Goal: Ask a question: Seek information or help from site administrators or community

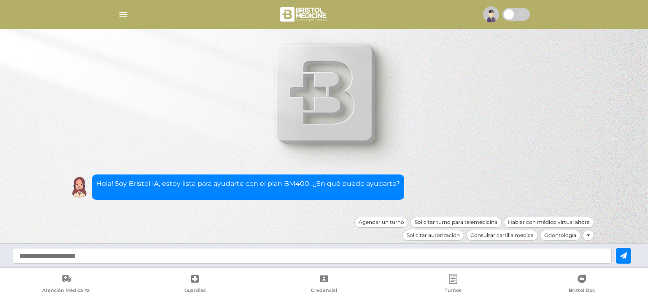
click at [122, 12] on img "button" at bounding box center [123, 14] width 11 height 11
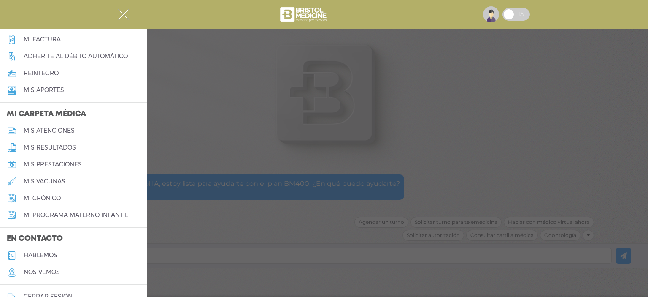
scroll to position [338, 0]
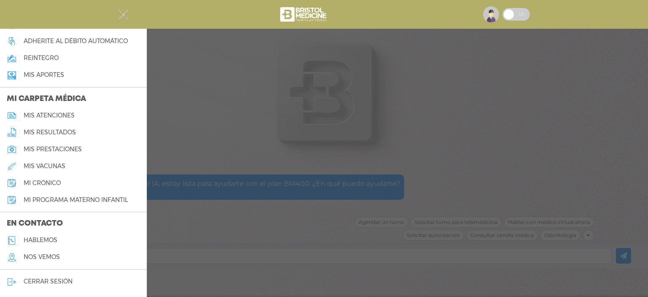
click at [47, 238] on h5 "hablemos" at bounding box center [41, 239] width 34 height 7
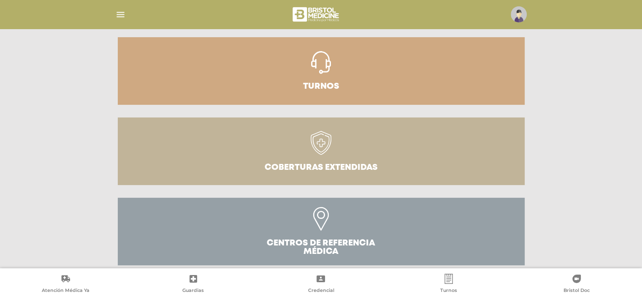
scroll to position [195, 0]
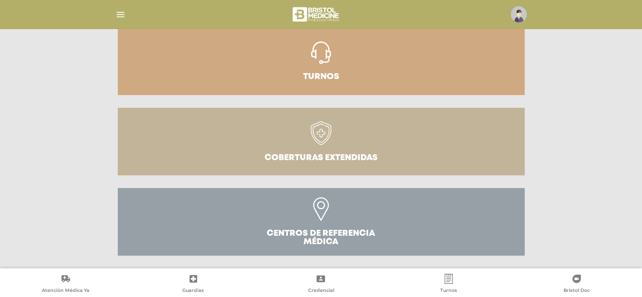
click at [347, 77] on link "Turnos" at bounding box center [321, 61] width 407 height 68
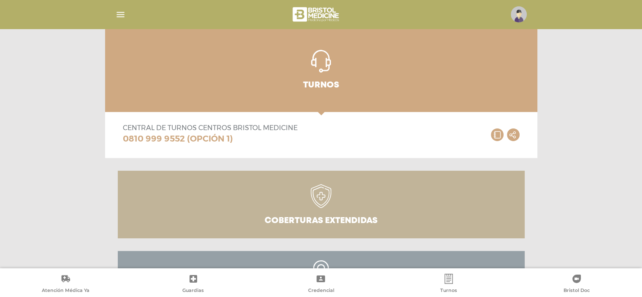
drag, startPoint x: 245, startPoint y: 127, endPoint x: 304, endPoint y: 129, distance: 59.1
click at [304, 129] on div "Central de Turnos Centros Bristol Medicine 0810 999 9552 (OPCIÓN 1) .st0{fill:#…" at bounding box center [321, 138] width 407 height 39
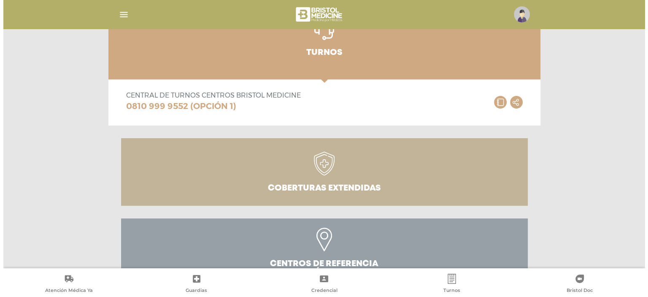
scroll to position [258, 0]
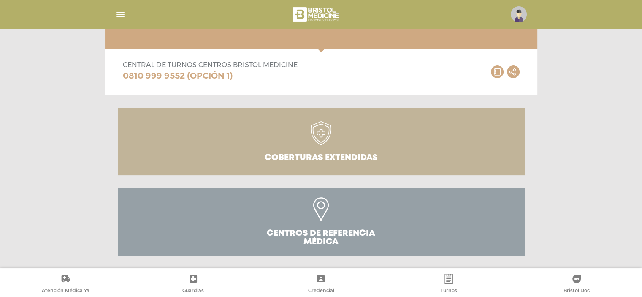
click at [108, 13] on div at bounding box center [321, 14] width 432 height 20
click at [117, 16] on img "button" at bounding box center [120, 14] width 11 height 11
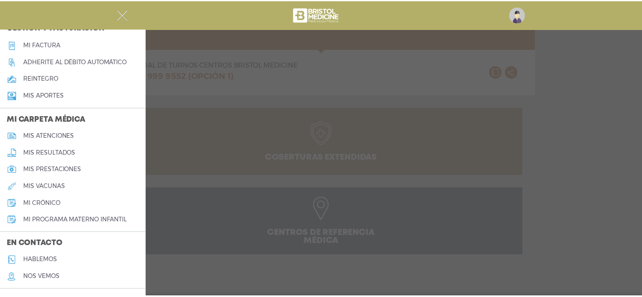
scroll to position [338, 0]
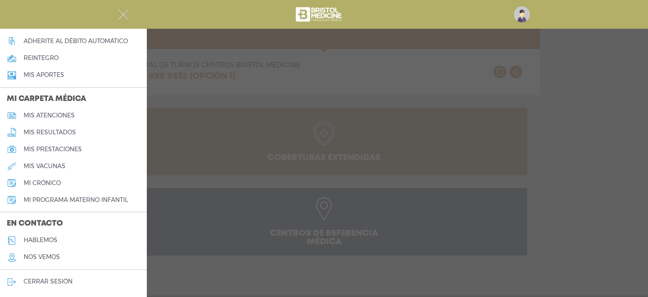
click at [52, 236] on h5 "hablemos" at bounding box center [41, 239] width 34 height 7
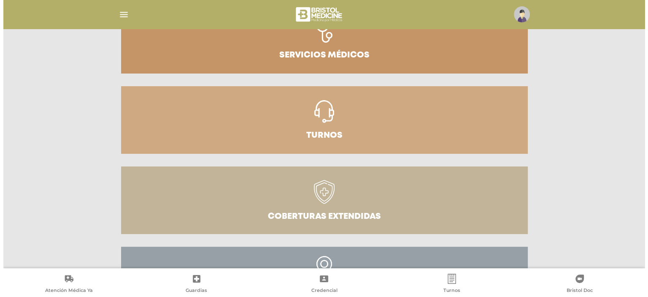
scroll to position [195, 0]
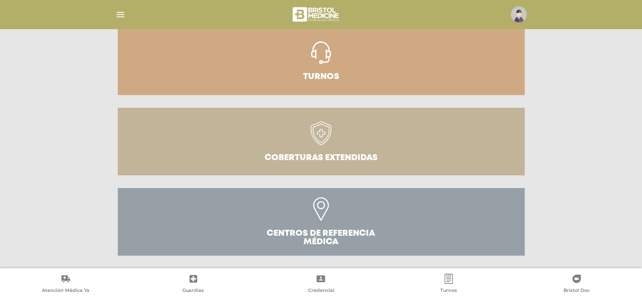
click at [118, 10] on img "button" at bounding box center [120, 14] width 11 height 11
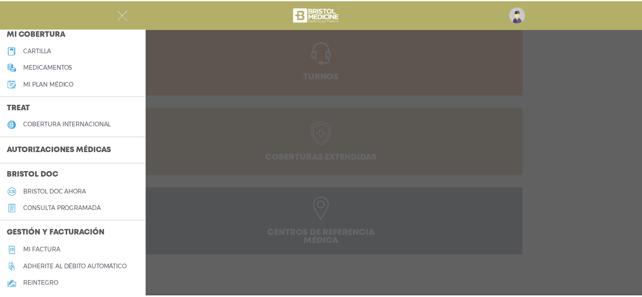
scroll to position [127, 0]
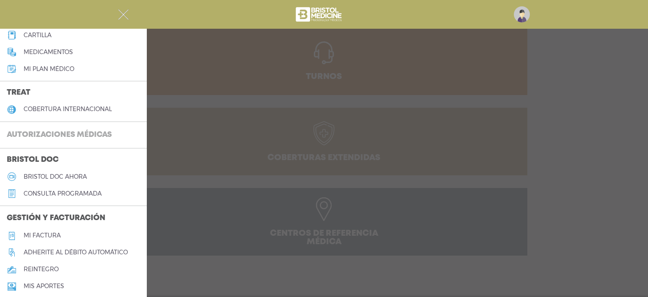
click at [62, 134] on h3 "Autorizaciones médicas" at bounding box center [59, 135] width 119 height 16
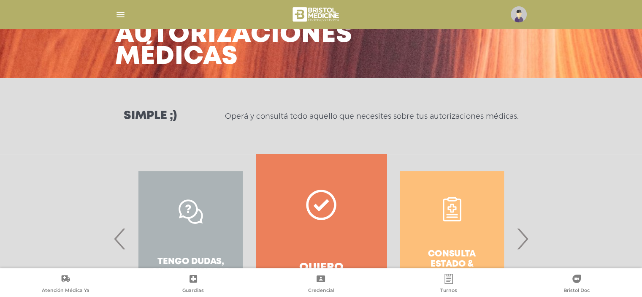
scroll to position [127, 0]
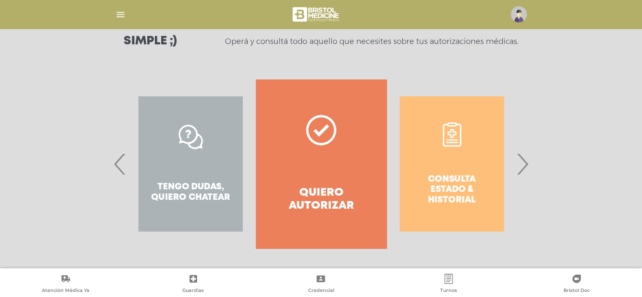
click at [129, 167] on div "Tengo dudas, quiero chatear" at bounding box center [190, 163] width 130 height 169
click at [123, 166] on span "‹" at bounding box center [120, 164] width 16 height 46
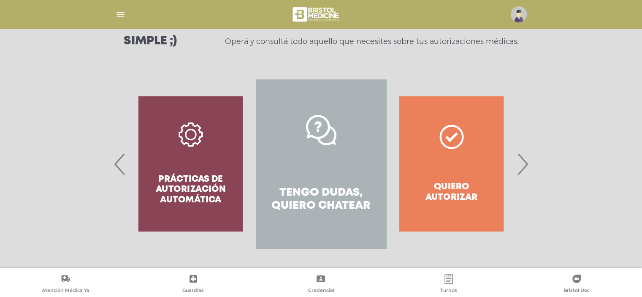
click at [292, 143] on link "Tengo dudas, quiero chatear" at bounding box center [321, 163] width 130 height 169
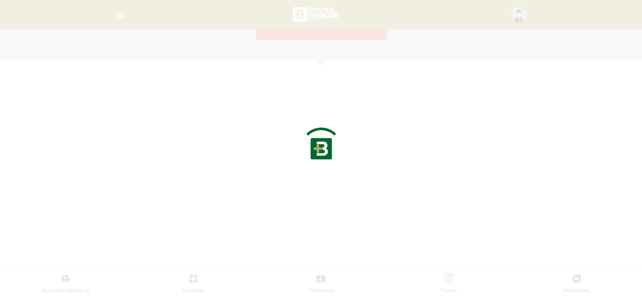
scroll to position [366, 0]
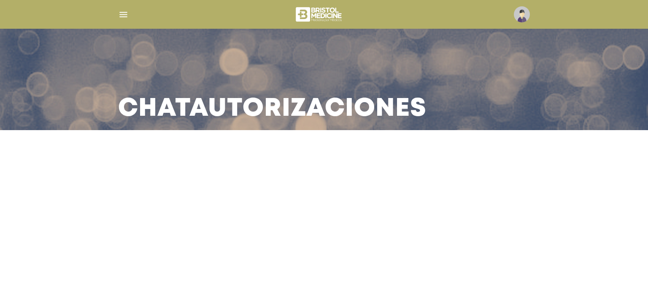
click at [325, 112] on h3 "Chat Autorizaciones" at bounding box center [272, 109] width 308 height 22
